Goal: Find contact information: Find contact information

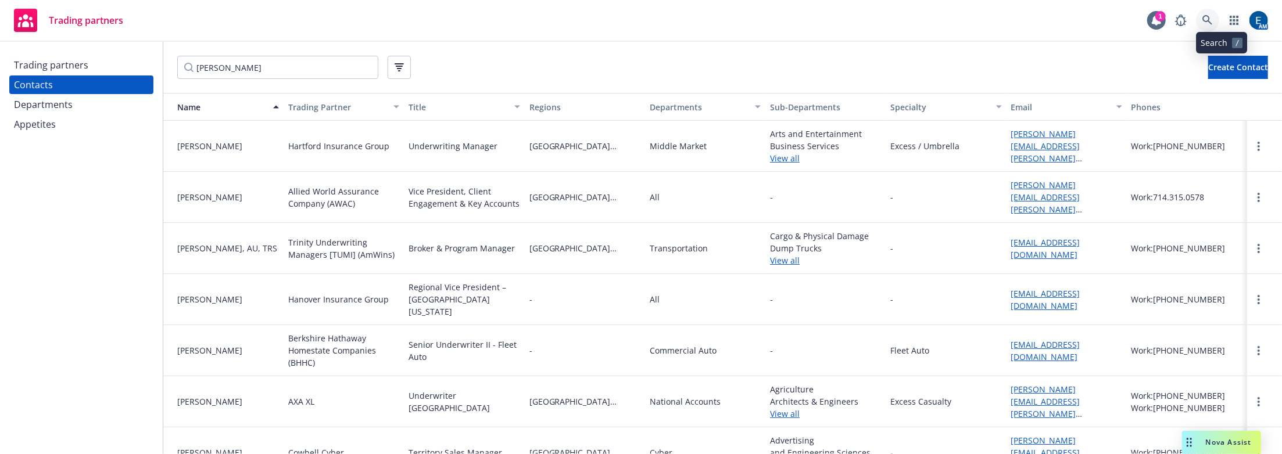
click at [1213, 19] on icon at bounding box center [1207, 20] width 10 height 10
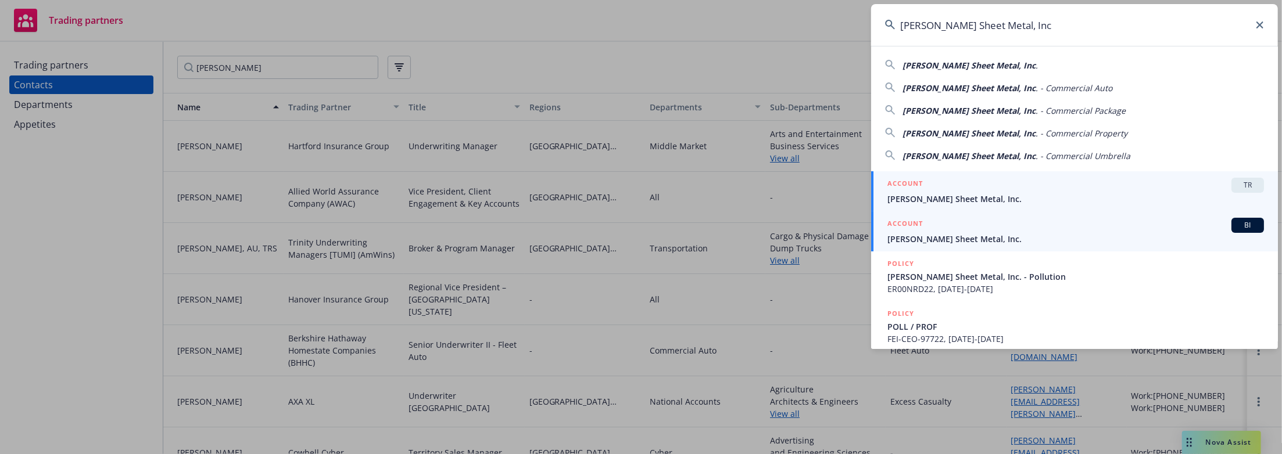
type input "[PERSON_NAME] Sheet Metal, Inc"
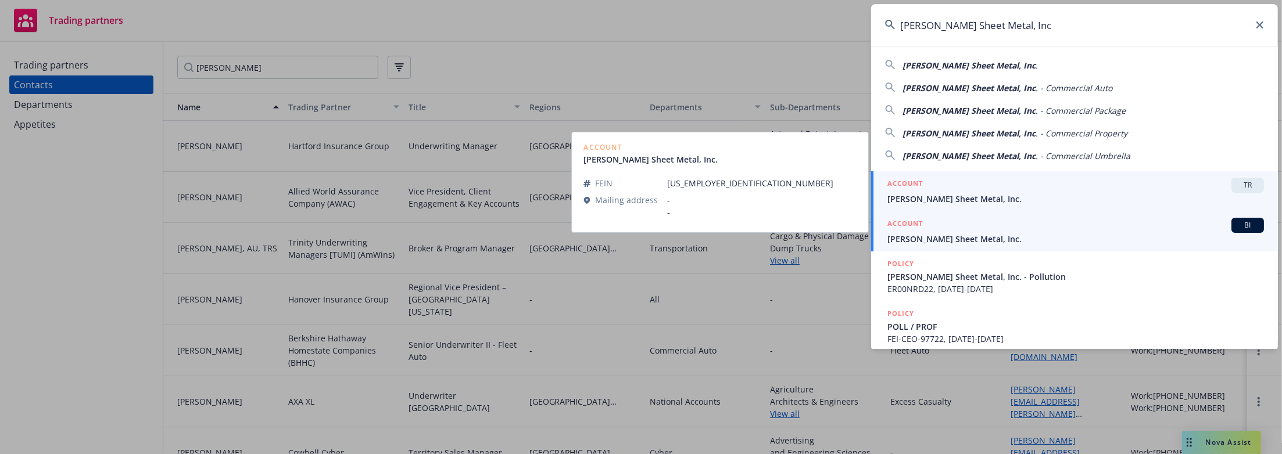
click at [959, 238] on link "ACCOUNT BI [PERSON_NAME] Sheet Metal, Inc." at bounding box center [1074, 232] width 407 height 40
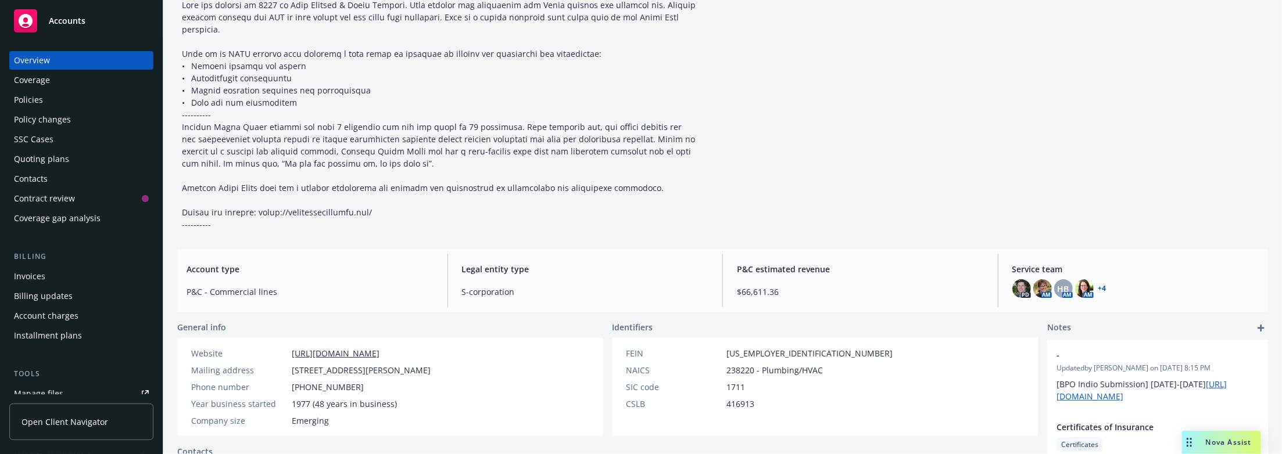
scroll to position [105, 0]
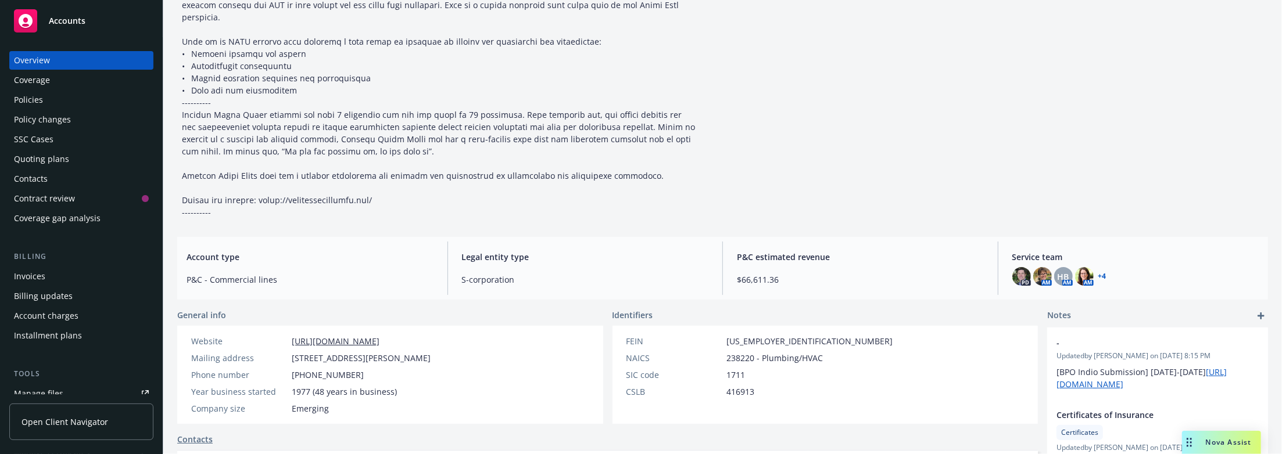
click at [1098, 273] on link "+ 4" at bounding box center [1102, 276] width 8 height 7
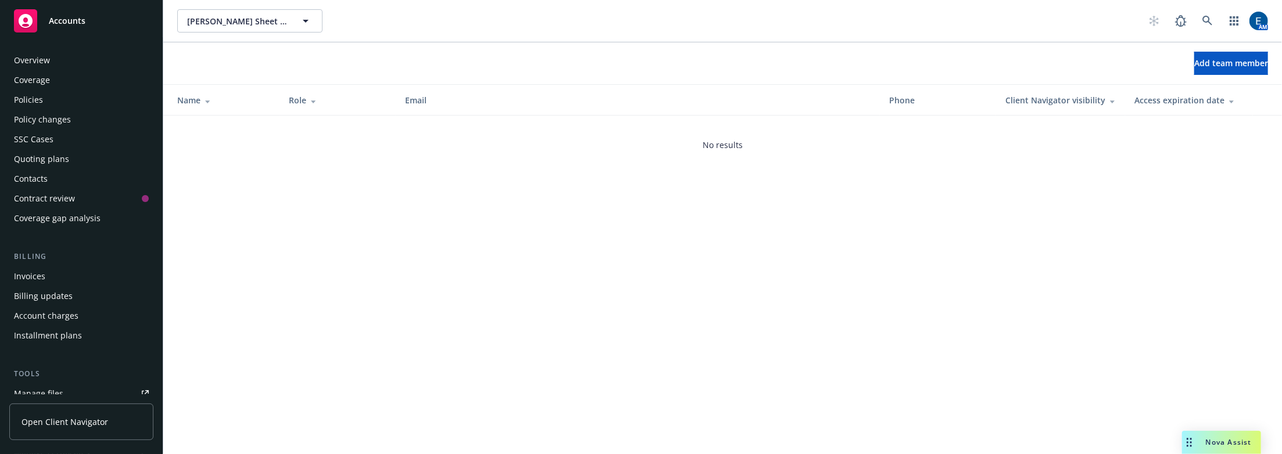
scroll to position [137, 0]
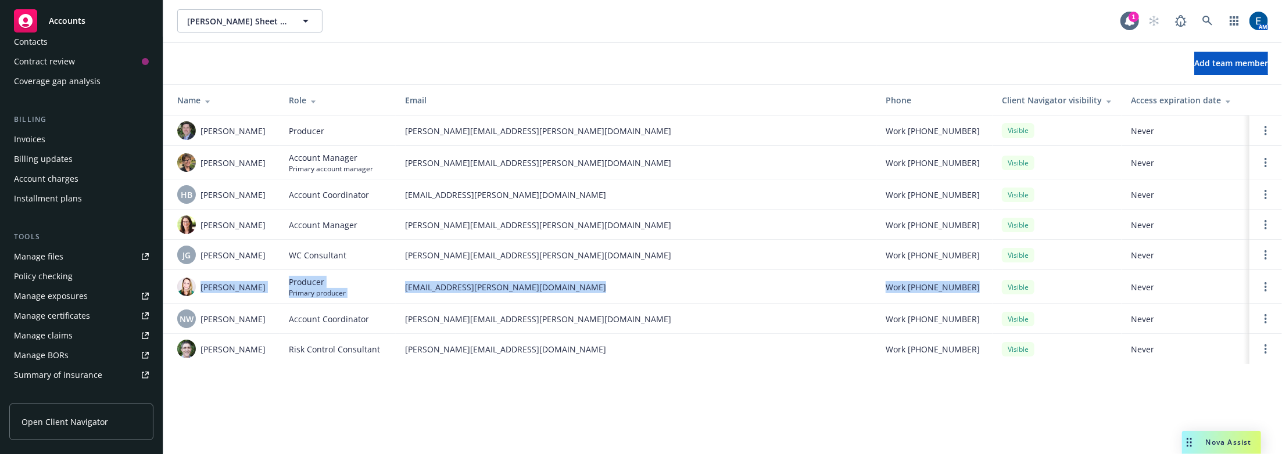
drag, startPoint x: 971, startPoint y: 275, endPoint x: 201, endPoint y: 276, distance: 769.4
click at [201, 276] on tr "Lacey Torkelson Producer Primary producer lacey.torkelson@newfront.com Work (70…" at bounding box center [722, 287] width 1119 height 34
copy tr "Lacey Torkelson Producer Primary producer lacey.torkelson@newfront.com Work (70…"
click at [504, 270] on td "lacey.torkelson@newfront.com" at bounding box center [636, 287] width 481 height 34
